Goal: Transaction & Acquisition: Purchase product/service

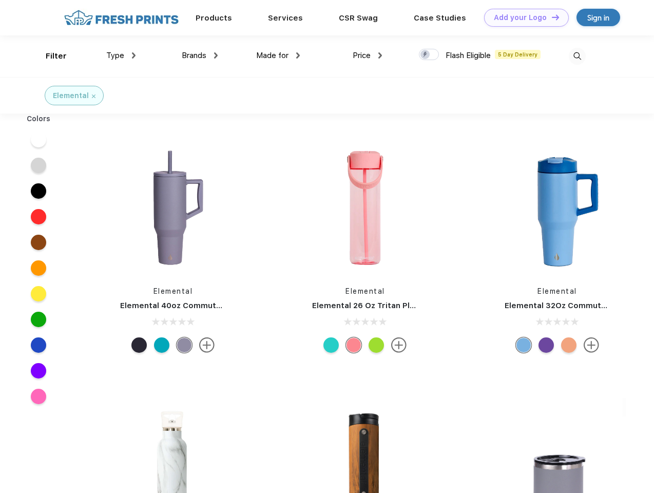
click at [522, 17] on link "Add your Logo Design Tool" at bounding box center [526, 18] width 85 height 18
click at [0, 0] on div "Design Tool" at bounding box center [0, 0] width 0 height 0
click at [551, 17] on link "Add your Logo Design Tool" at bounding box center [526, 18] width 85 height 18
click at [49, 56] on div "Filter" at bounding box center [56, 56] width 21 height 12
click at [121, 55] on span "Type" at bounding box center [115, 55] width 18 height 9
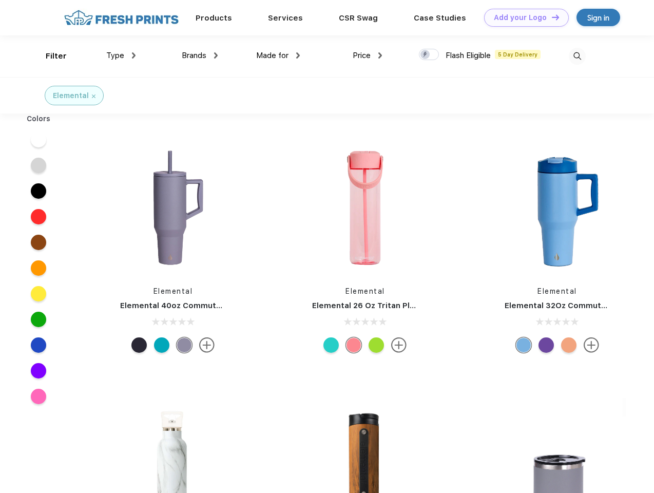
click at [200, 55] on span "Brands" at bounding box center [194, 55] width 25 height 9
click at [278, 55] on span "Made for" at bounding box center [272, 55] width 32 height 9
click at [367, 55] on span "Price" at bounding box center [362, 55] width 18 height 9
click at [429, 55] on div at bounding box center [429, 54] width 20 height 11
click at [425, 55] on input "checkbox" at bounding box center [422, 51] width 7 height 7
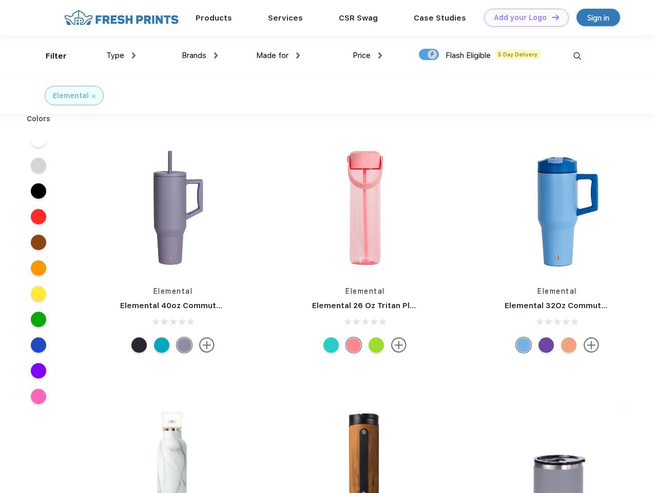
click at [577, 56] on img at bounding box center [577, 56] width 17 height 17
